Goal: Information Seeking & Learning: Learn about a topic

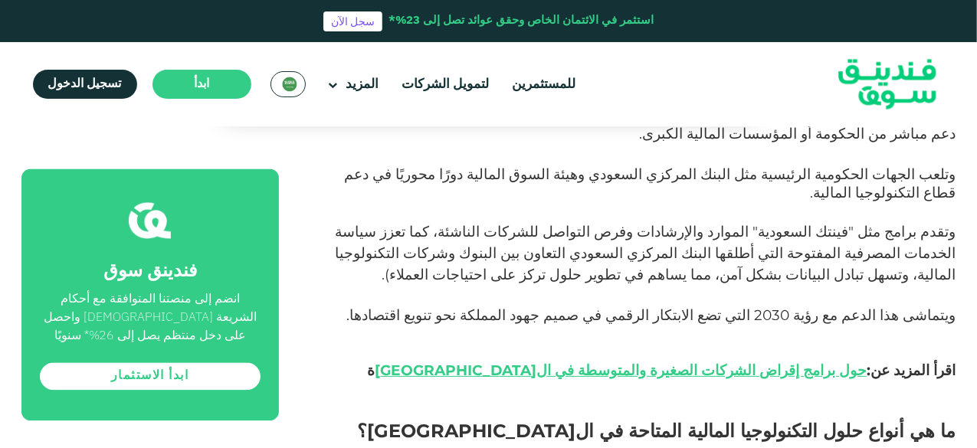
scroll to position [1446, 0]
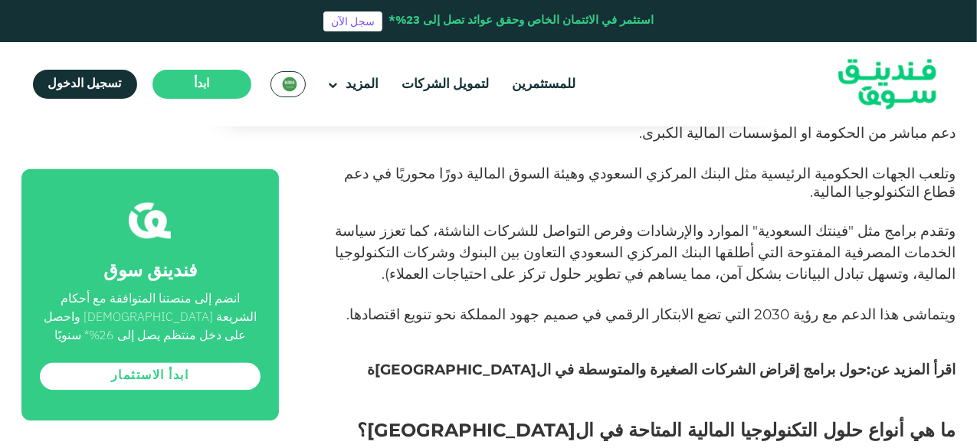
click at [689, 361] on link "حول برامج إقراض الشركات الصغيرة والمتوسطة في ال[GEOGRAPHIC_DATA]" at bounding box center [622, 370] width 492 height 18
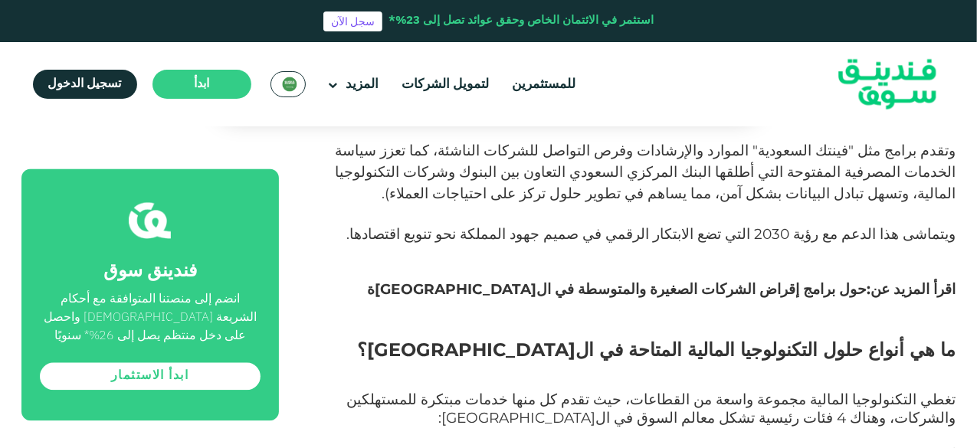
scroll to position [1529, 0]
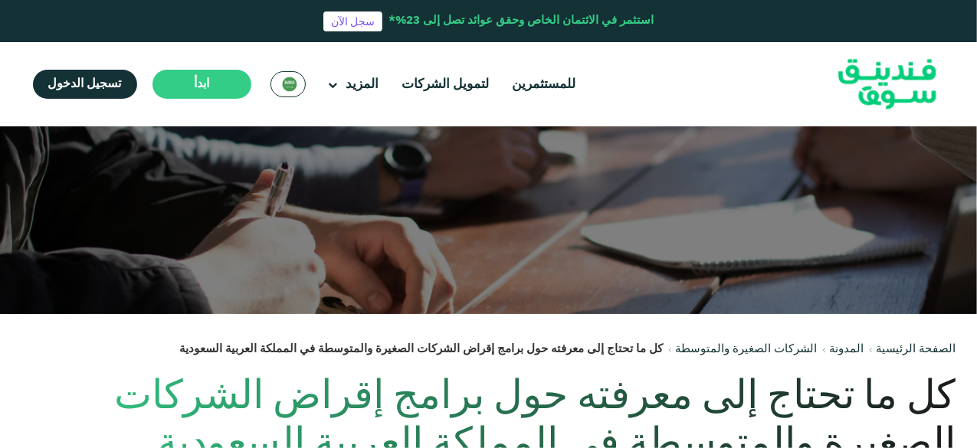
scroll to position [127, 0]
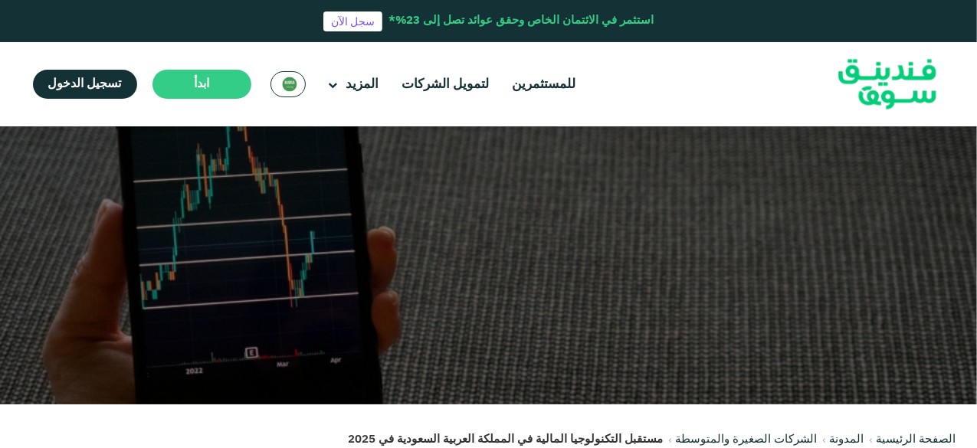
scroll to position [18, 0]
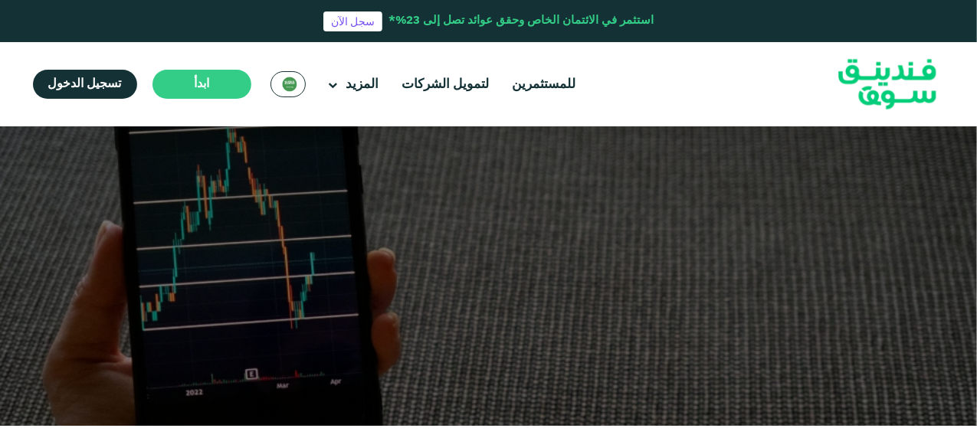
click at [294, 80] on div "السعودية English" at bounding box center [288, 84] width 35 height 26
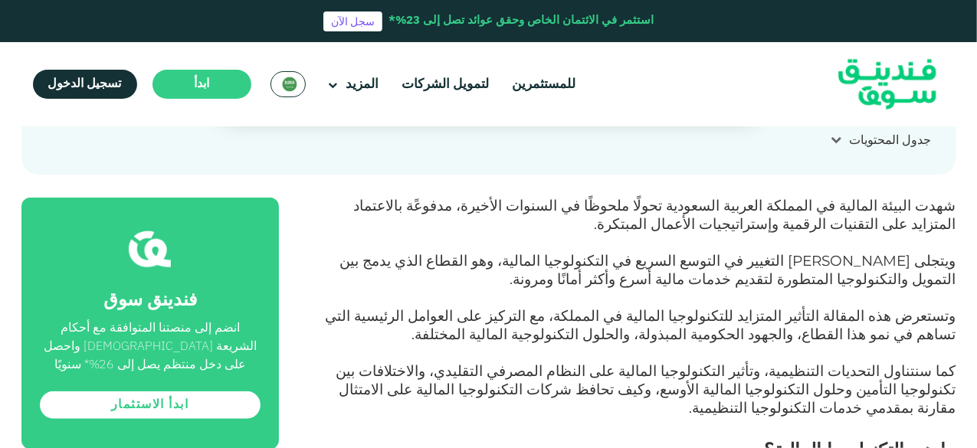
scroll to position [588, 0]
